Goal: Download file/media

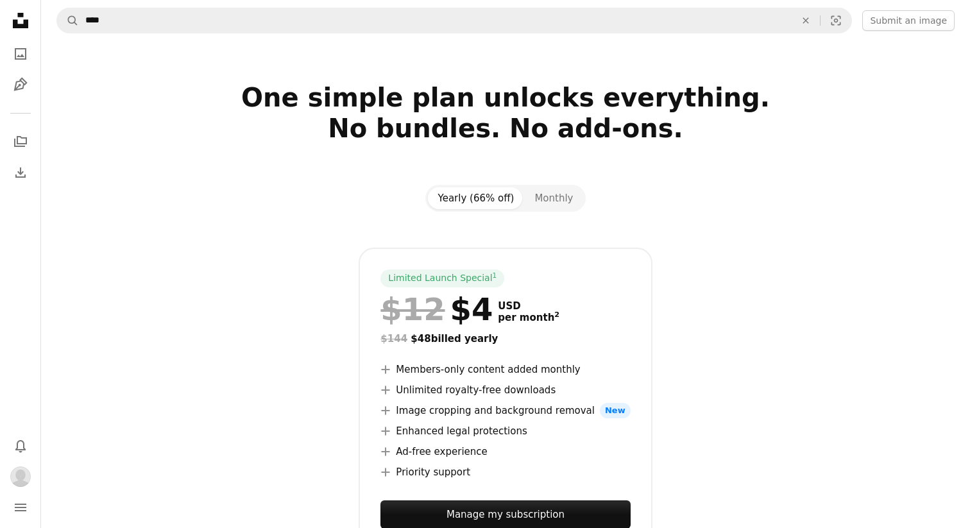
type input "*****"
click button "A magnifying glass" at bounding box center [68, 20] width 22 height 24
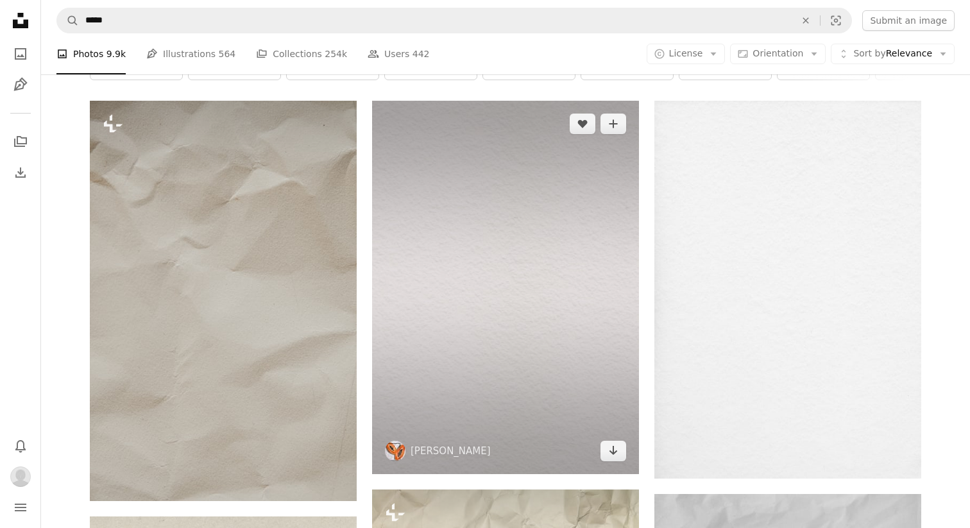
scroll to position [71, 0]
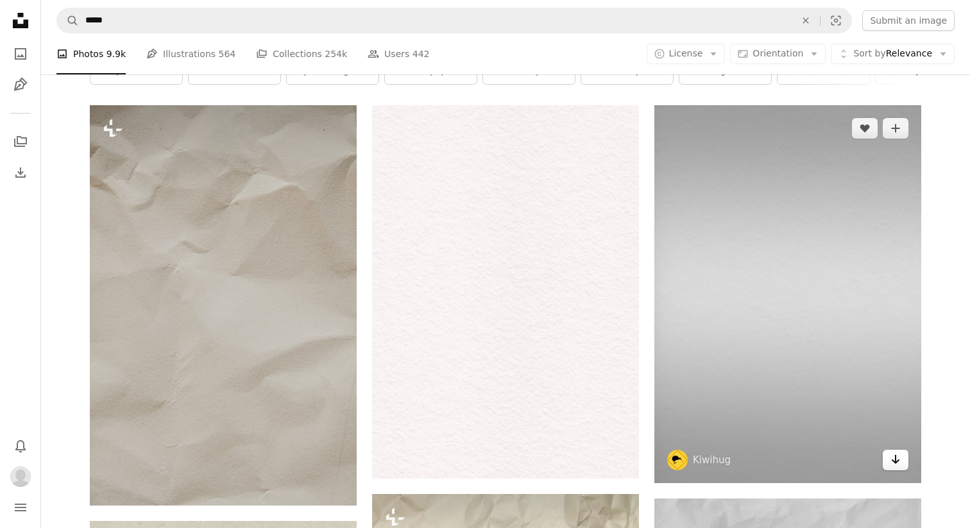
click at [897, 468] on link "Arrow pointing down" at bounding box center [896, 460] width 26 height 21
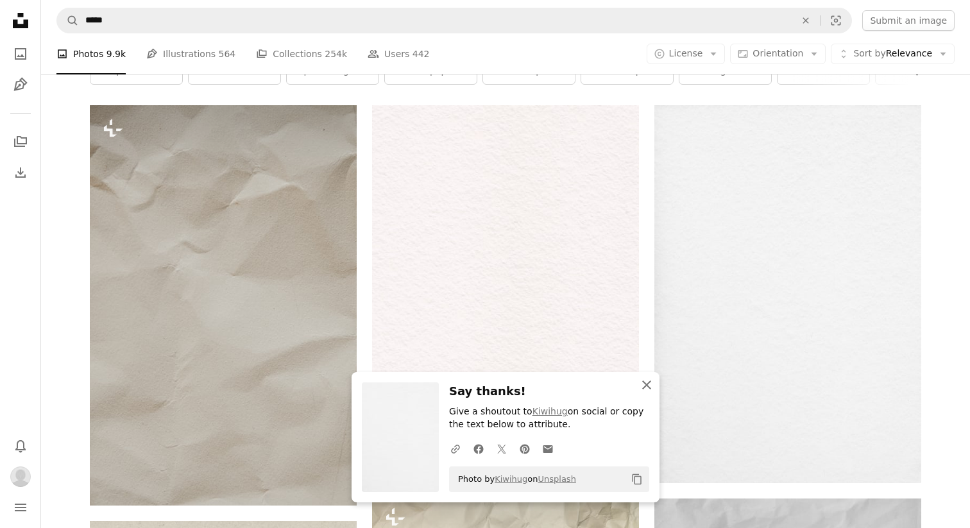
click at [644, 386] on icon "button" at bounding box center [646, 384] width 9 height 9
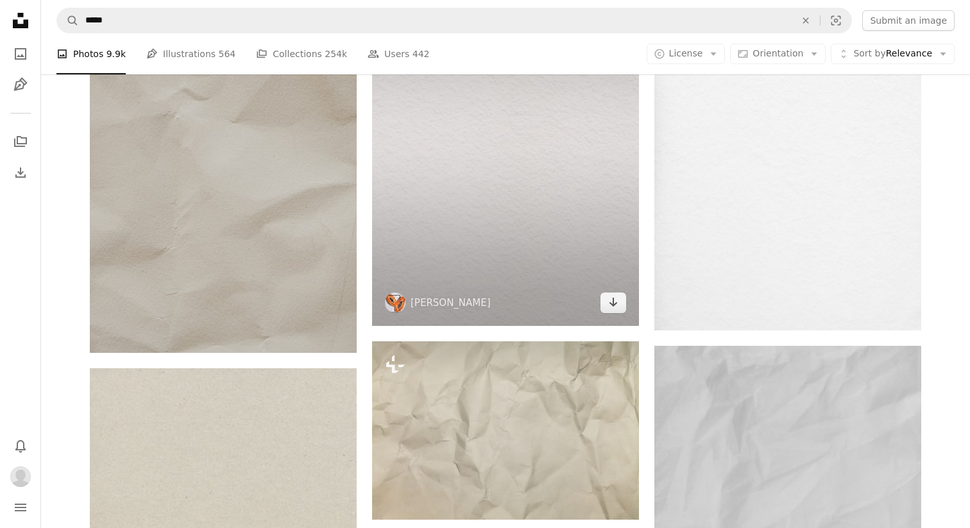
scroll to position [277, 0]
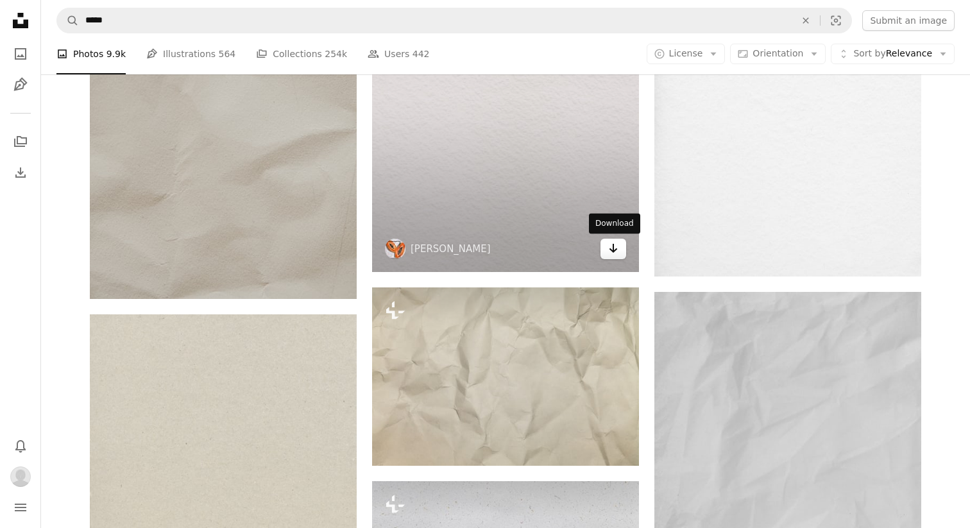
click at [609, 248] on icon "Arrow pointing down" at bounding box center [613, 248] width 10 height 15
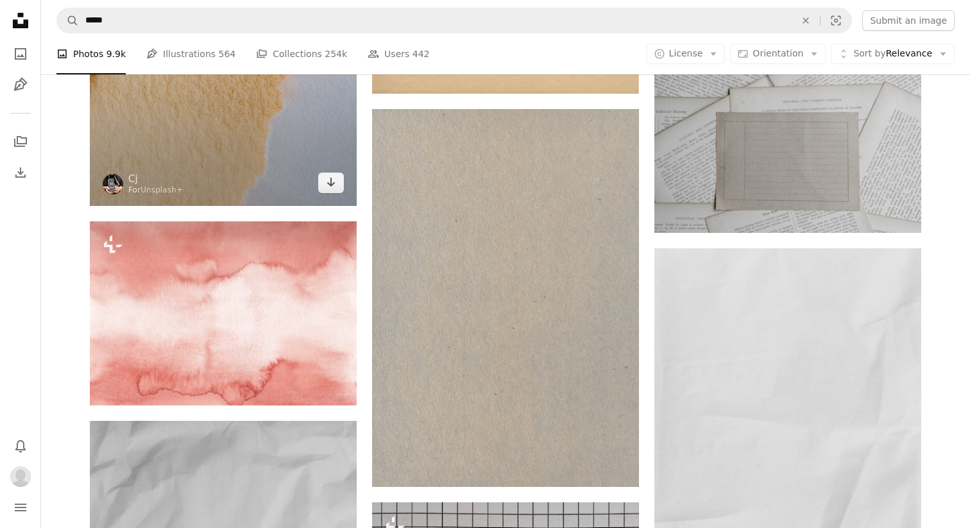
scroll to position [3423, 0]
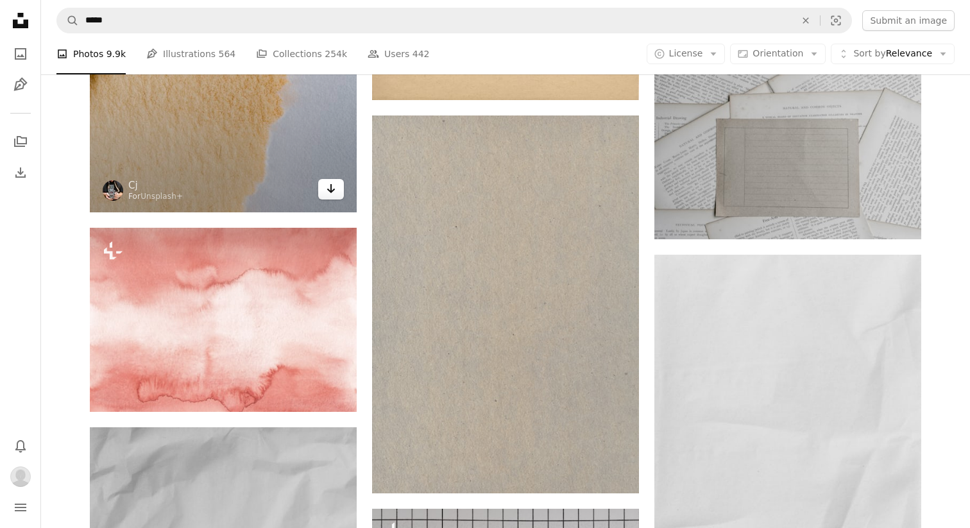
click at [333, 192] on icon "Arrow pointing down" at bounding box center [331, 188] width 10 height 15
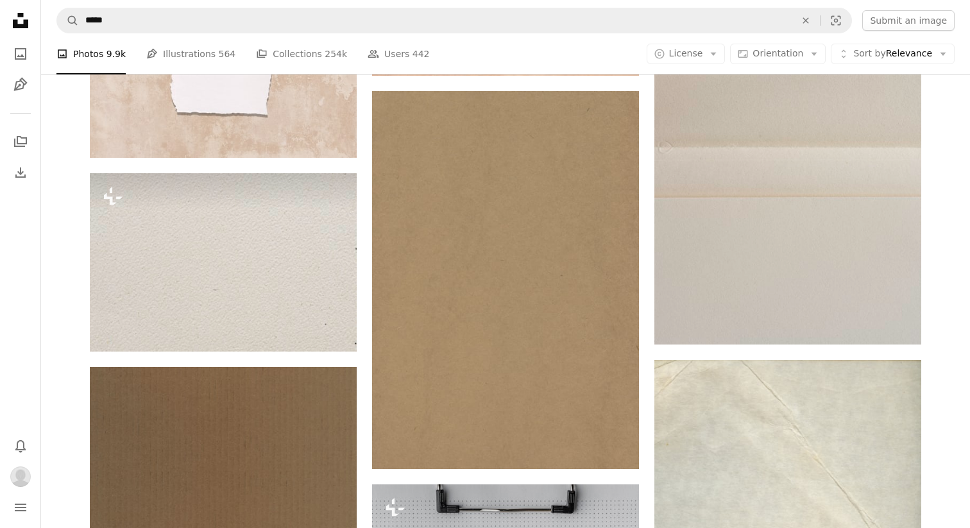
scroll to position [7528, 0]
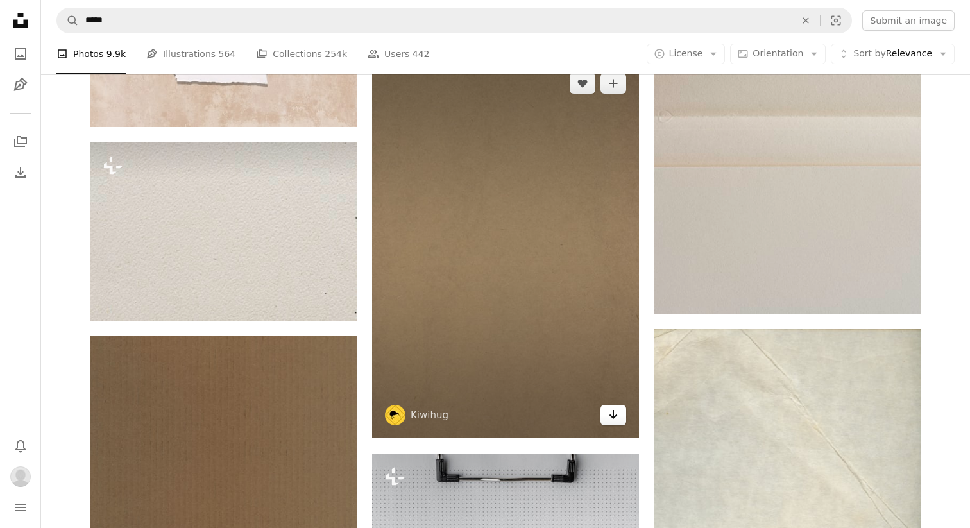
click at [617, 411] on icon "Arrow pointing down" at bounding box center [613, 414] width 10 height 15
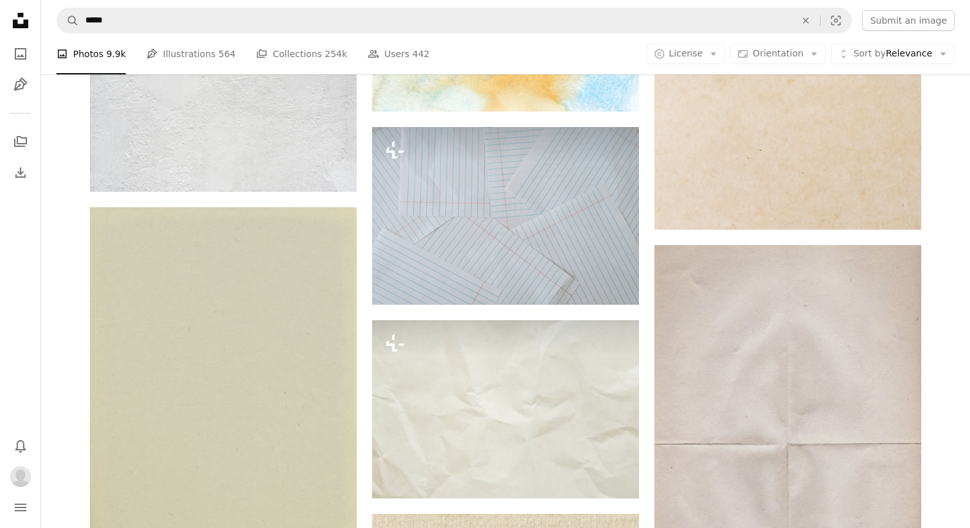
scroll to position [8681, 0]
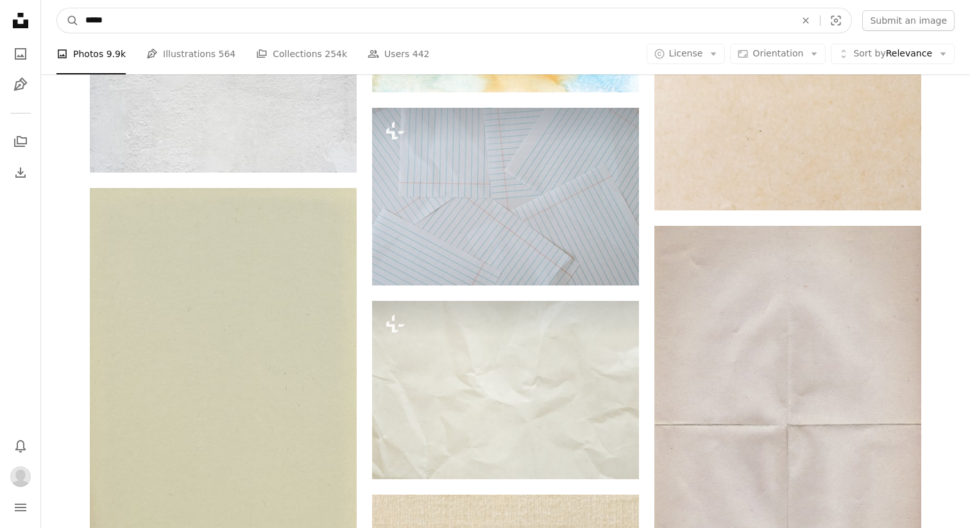
drag, startPoint x: 107, startPoint y: 19, endPoint x: 51, endPoint y: 19, distance: 56.5
click at [51, 19] on nav "A magnifying glass ***** An X shape Visual search Filters Submit an image" at bounding box center [505, 20] width 929 height 41
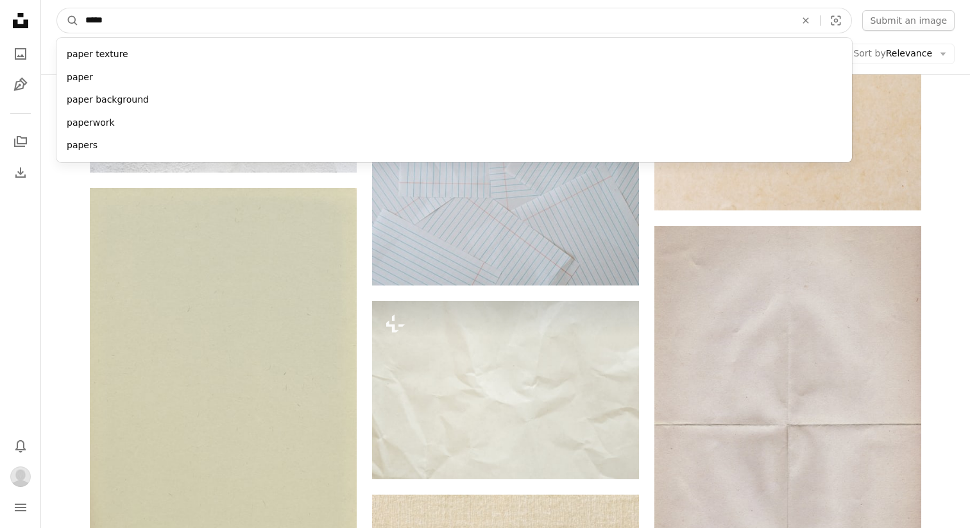
type input "*"
drag, startPoint x: 96, startPoint y: 17, endPoint x: 54, endPoint y: 17, distance: 41.7
click at [54, 17] on nav "A magnifying glass * [DEMOGRAPHIC_DATA] girl [PERSON_NAME] flower road rain An …" at bounding box center [505, 20] width 929 height 41
type input "********"
click button "A magnifying glass" at bounding box center [68, 20] width 22 height 24
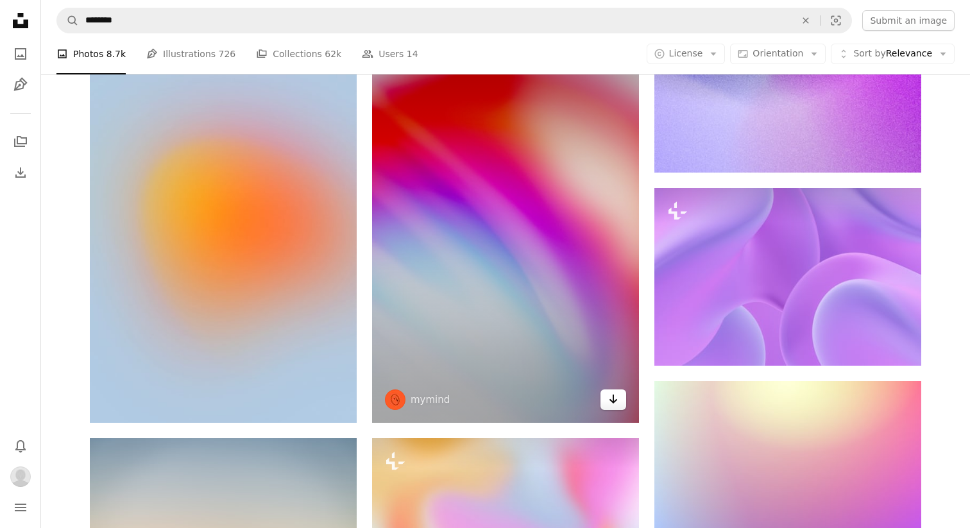
scroll to position [348, 0]
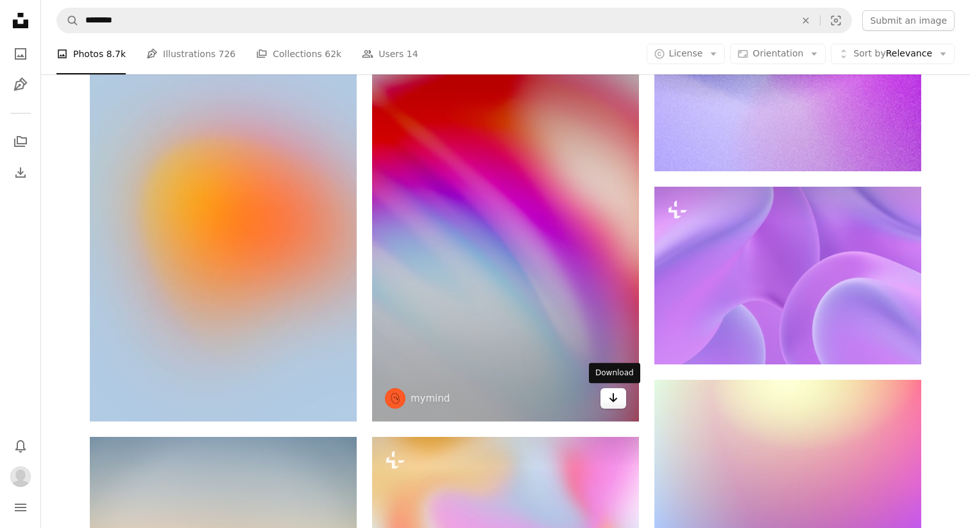
click at [619, 408] on link "Arrow pointing down" at bounding box center [613, 398] width 26 height 21
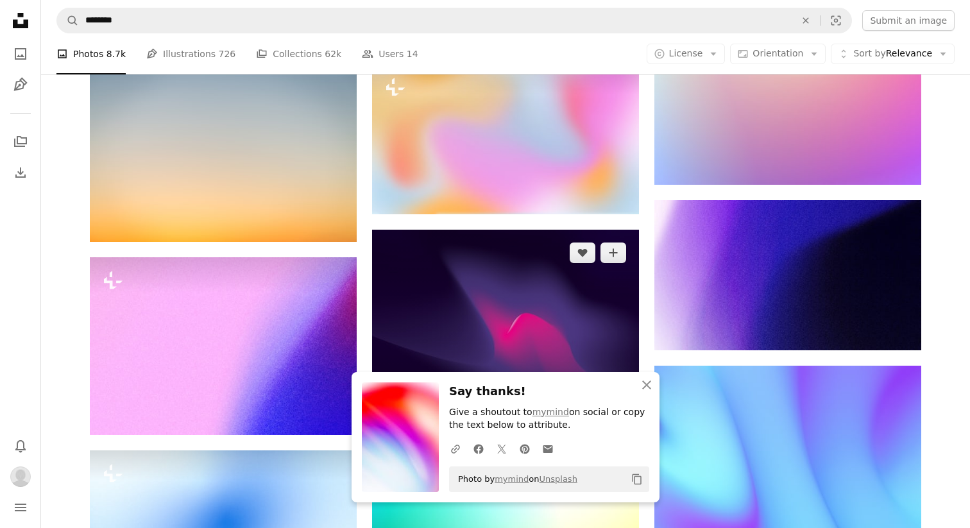
scroll to position [733, 0]
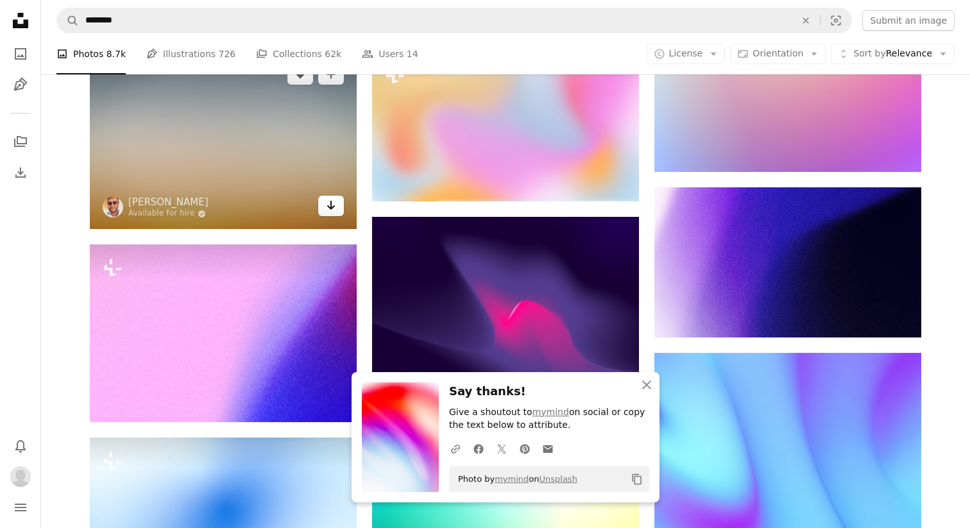
click at [332, 203] on icon "Arrow pointing down" at bounding box center [331, 205] width 10 height 15
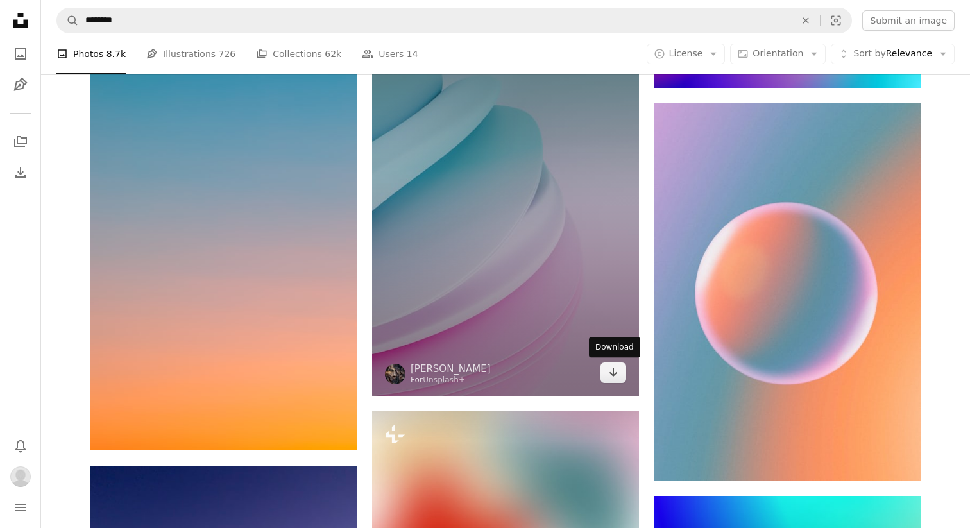
scroll to position [2225, 0]
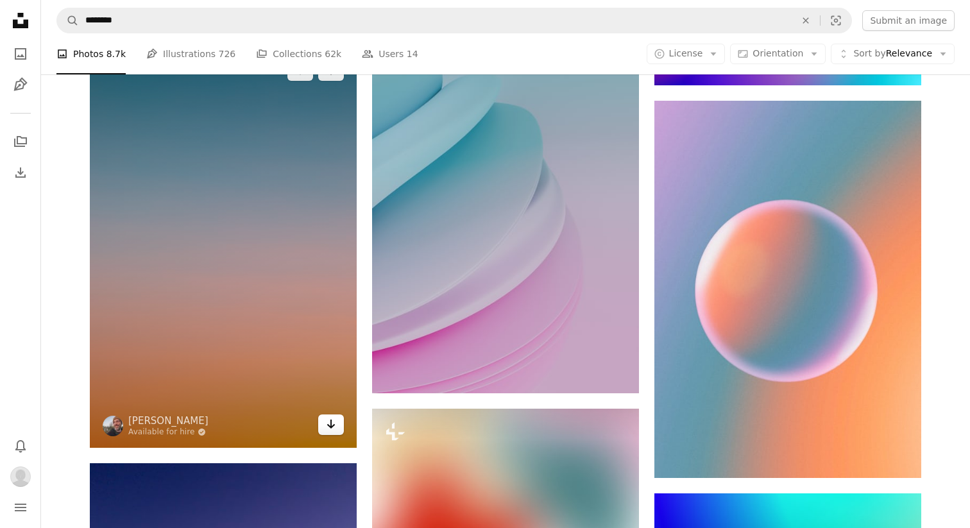
click at [332, 423] on icon "Arrow pointing down" at bounding box center [331, 423] width 10 height 15
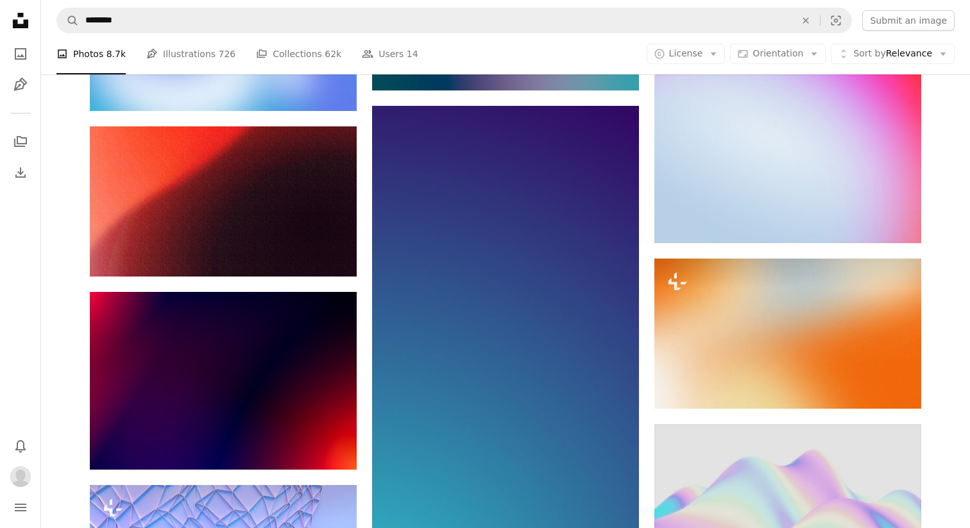
scroll to position [3665, 0]
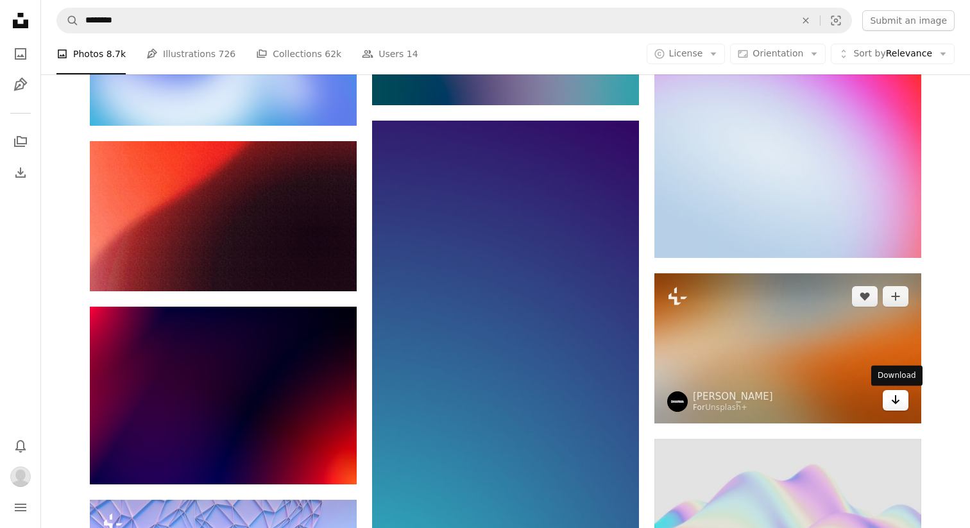
click at [897, 398] on icon "Arrow pointing down" at bounding box center [895, 399] width 10 height 15
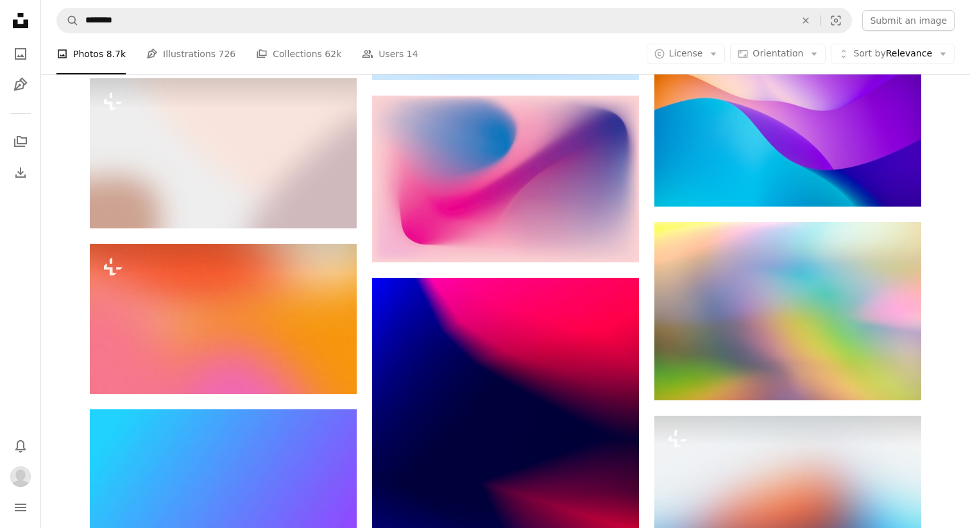
scroll to position [6627, 0]
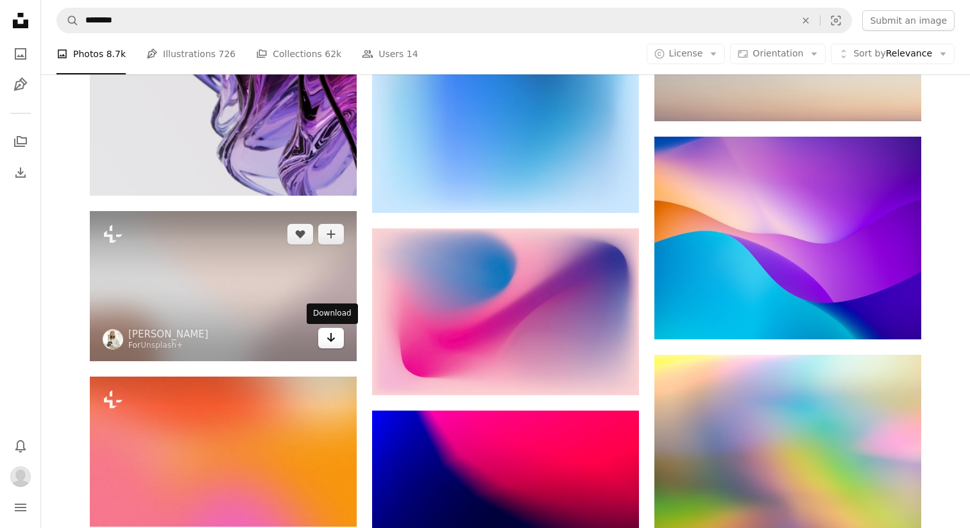
click at [332, 343] on icon "Arrow pointing down" at bounding box center [331, 337] width 10 height 15
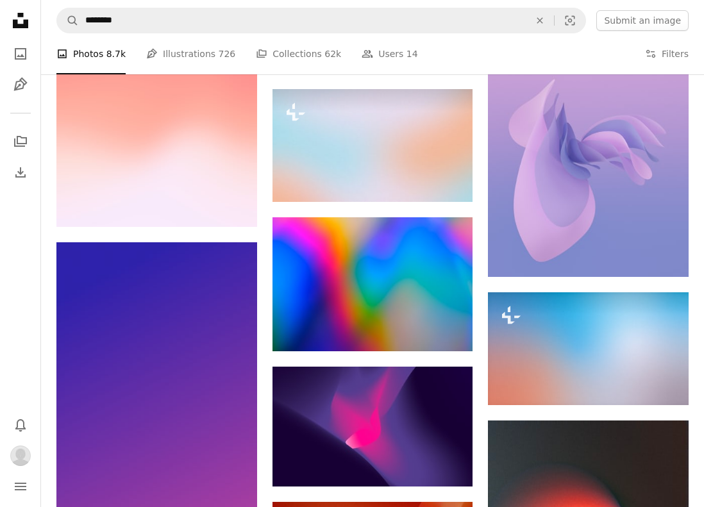
scroll to position [9676, 0]
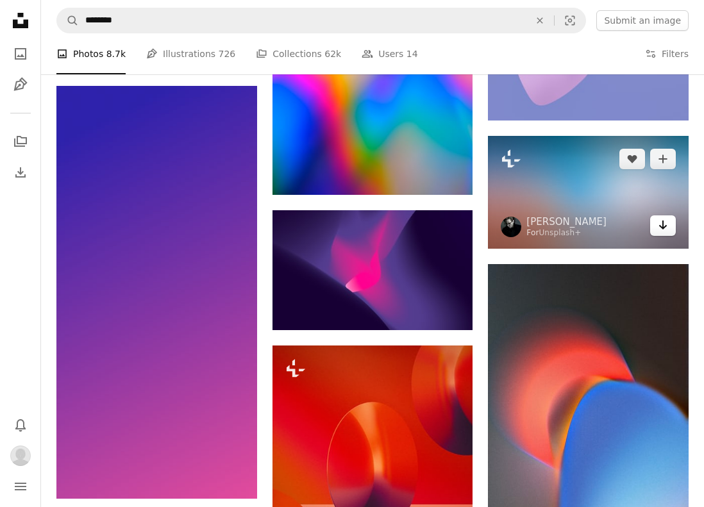
click at [663, 228] on icon "Download" at bounding box center [663, 225] width 8 height 9
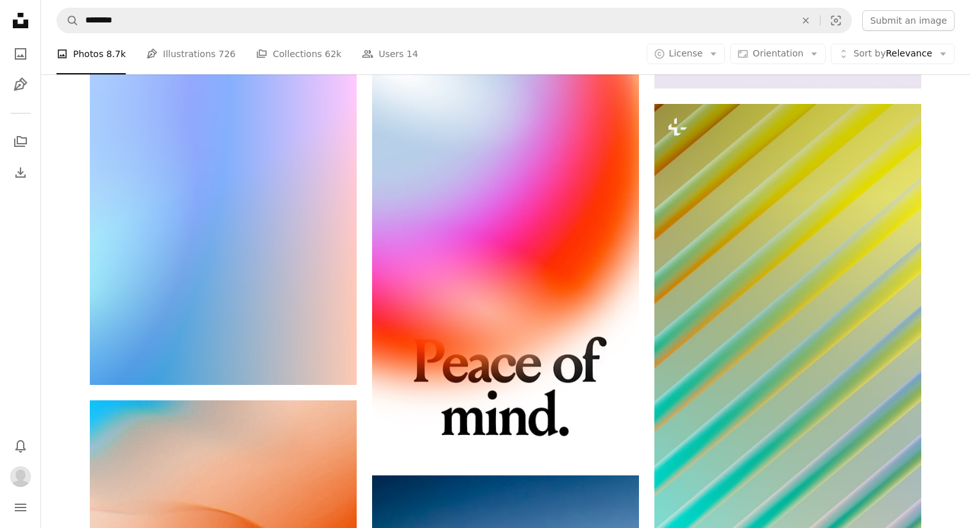
scroll to position [25219, 0]
